Goal: Check status: Check status

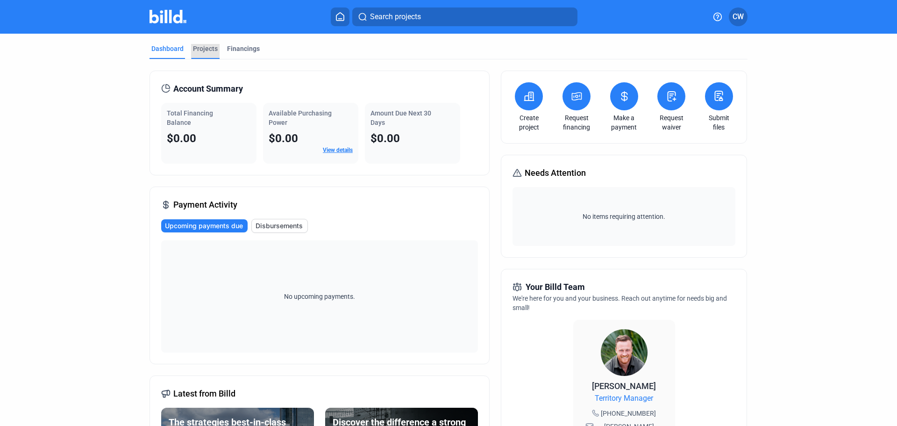
click at [201, 48] on div "Projects" at bounding box center [205, 48] width 25 height 9
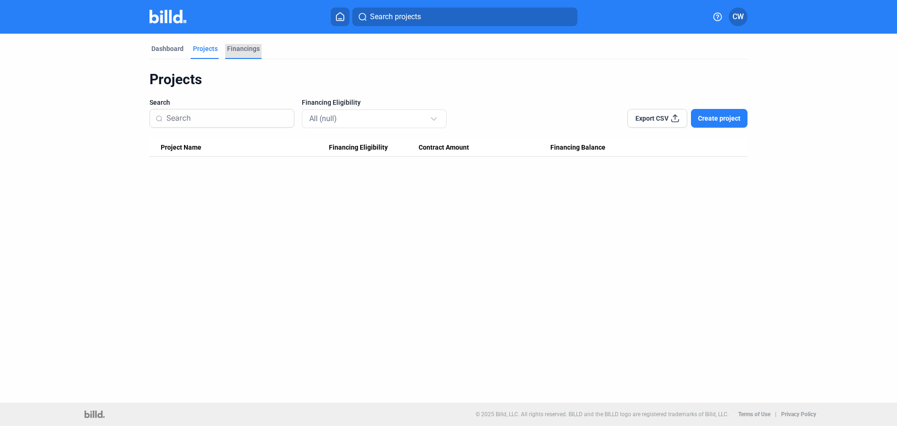
click at [236, 48] on div "Financings" at bounding box center [243, 48] width 33 height 9
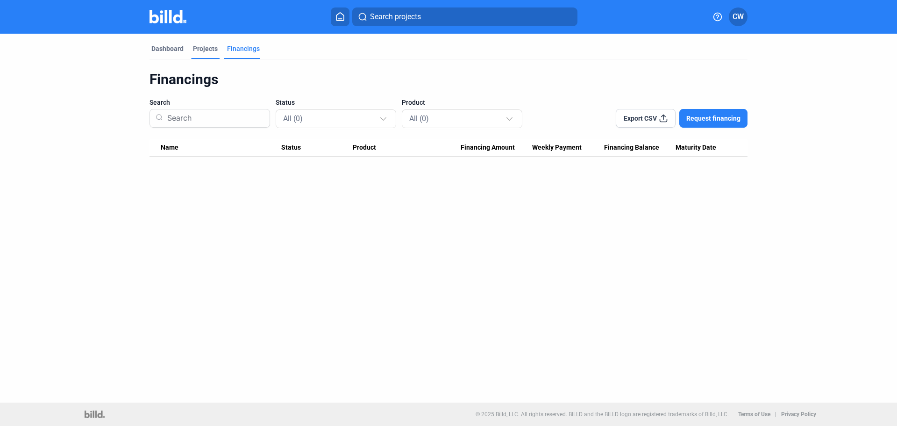
click at [203, 47] on div "Projects" at bounding box center [205, 48] width 25 height 9
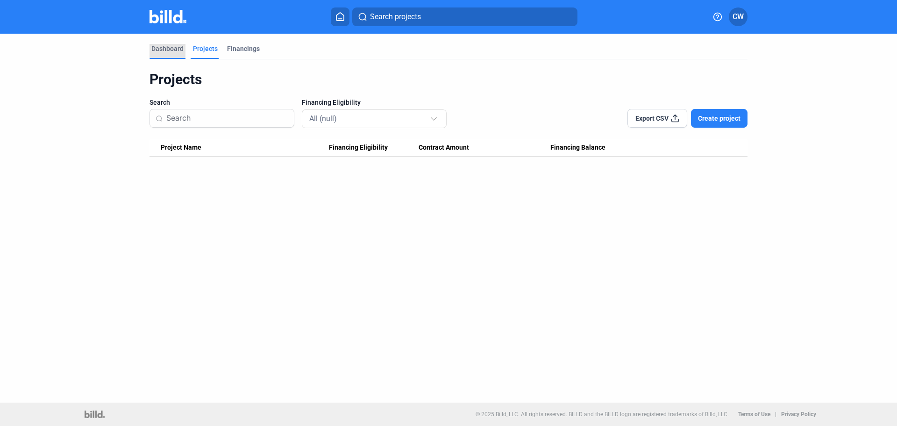
click at [163, 47] on div "Dashboard" at bounding box center [167, 48] width 32 height 9
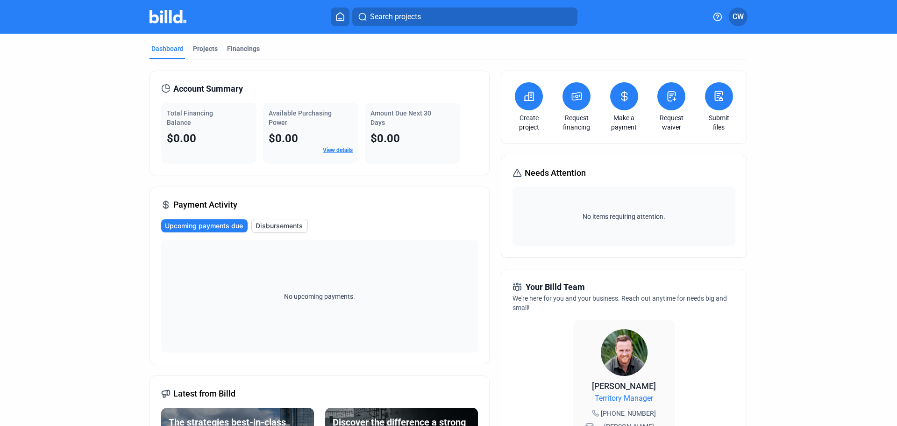
scroll to position [47, 0]
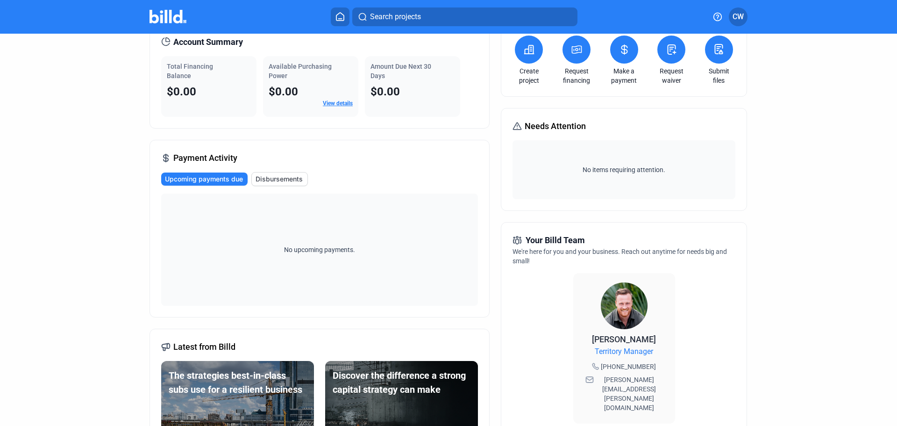
click at [278, 180] on span "Disbursements" at bounding box center [279, 178] width 47 height 9
click at [778, 229] on dashboard "Dashboard Projects Financings Account Summary Total Financing Balance $0.00 Ava…" at bounding box center [449, 310] width 808 height 646
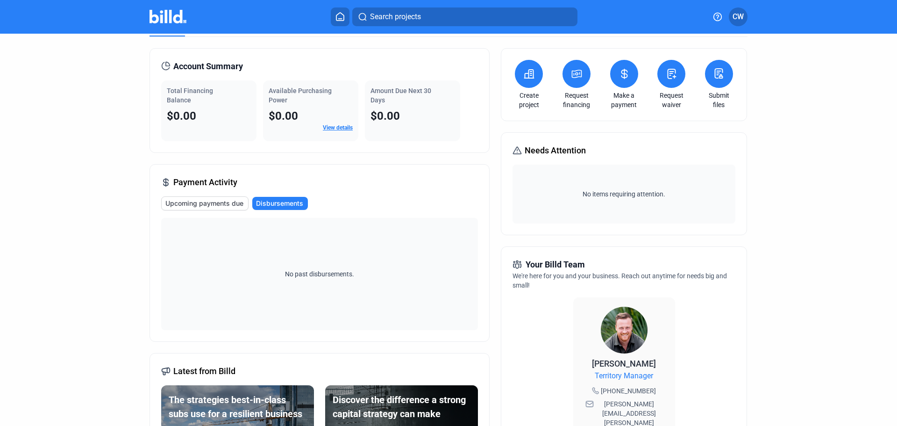
scroll to position [0, 0]
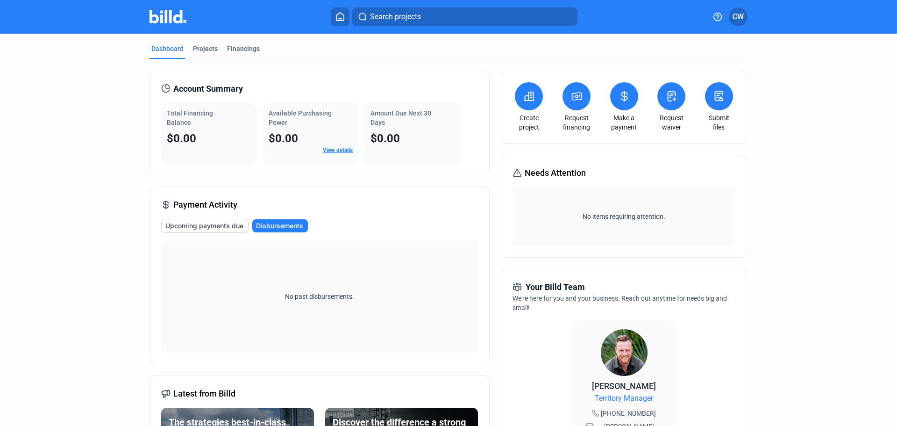
click at [339, 150] on link "View details" at bounding box center [338, 150] width 30 height 7
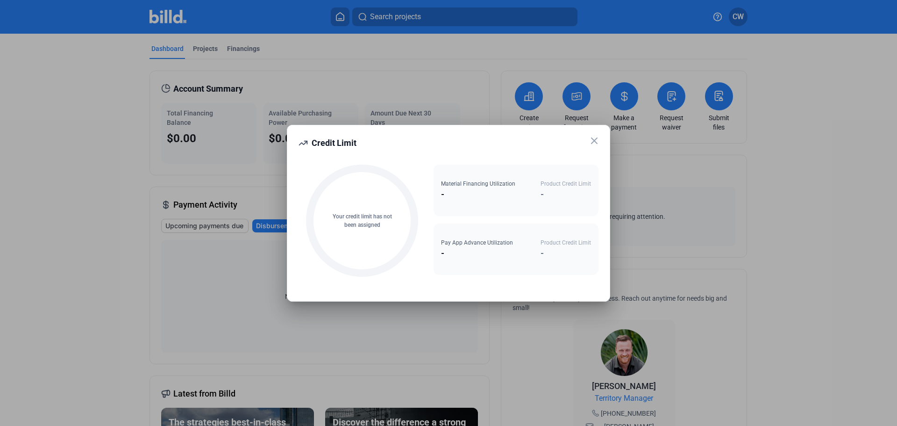
click at [592, 143] on icon at bounding box center [595, 141] width 6 height 6
